Goal: Information Seeking & Learning: Learn about a topic

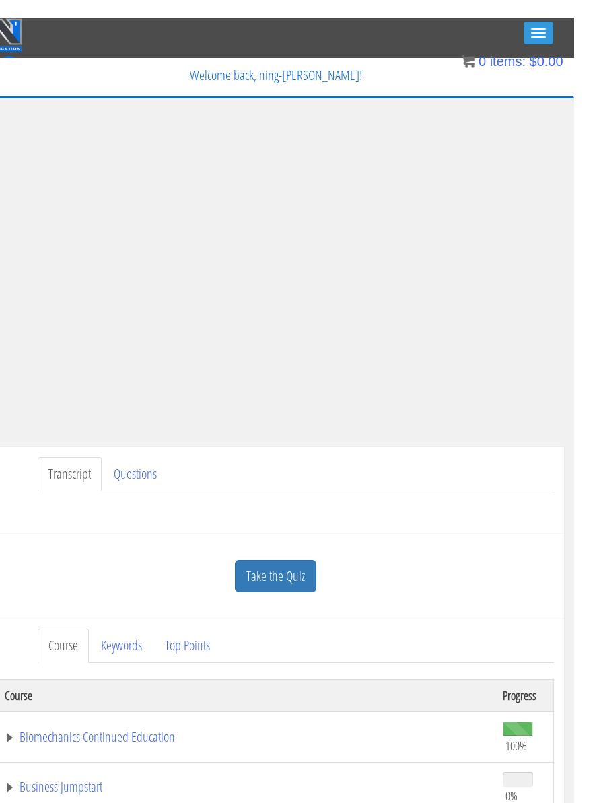
scroll to position [0, 26]
click at [539, 20] on span "button" at bounding box center [535, 19] width 15 height 1
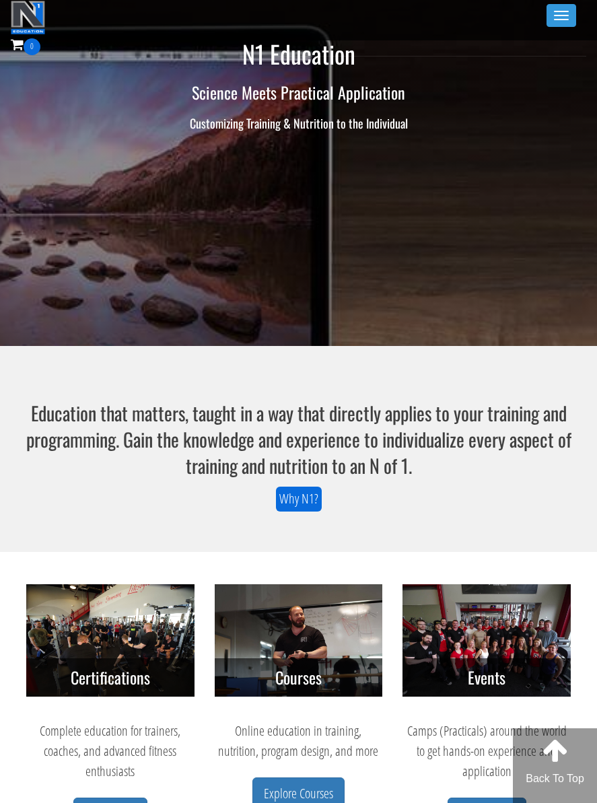
click at [551, 6] on button "Toggle navigation" at bounding box center [562, 15] width 30 height 23
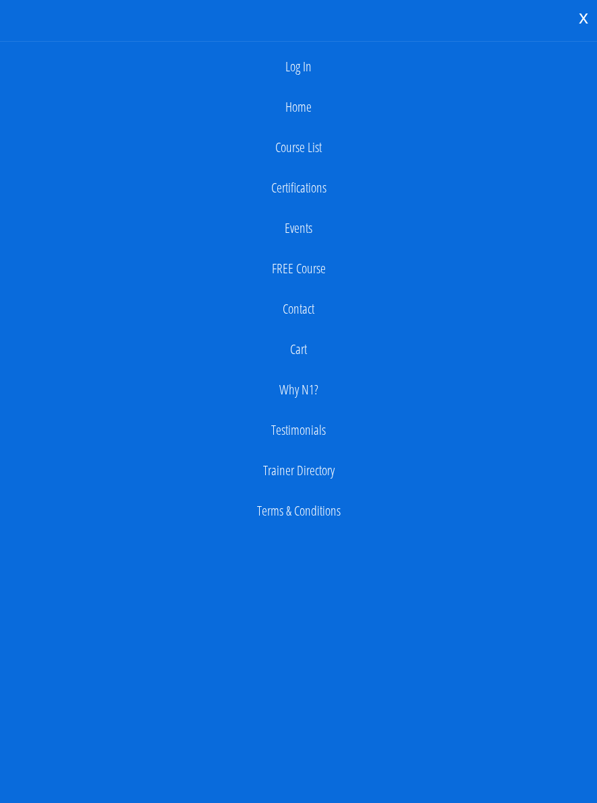
click at [313, 69] on link "Log In" at bounding box center [299, 66] width 584 height 27
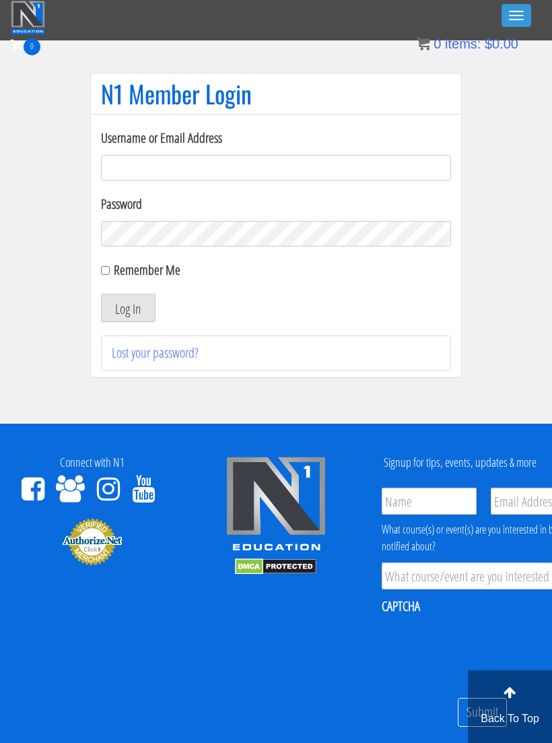
type input "[EMAIL_ADDRESS][DOMAIN_NAME]"
click at [128, 308] on button "Log In" at bounding box center [128, 308] width 55 height 28
click at [139, 309] on button "Log In" at bounding box center [128, 308] width 55 height 28
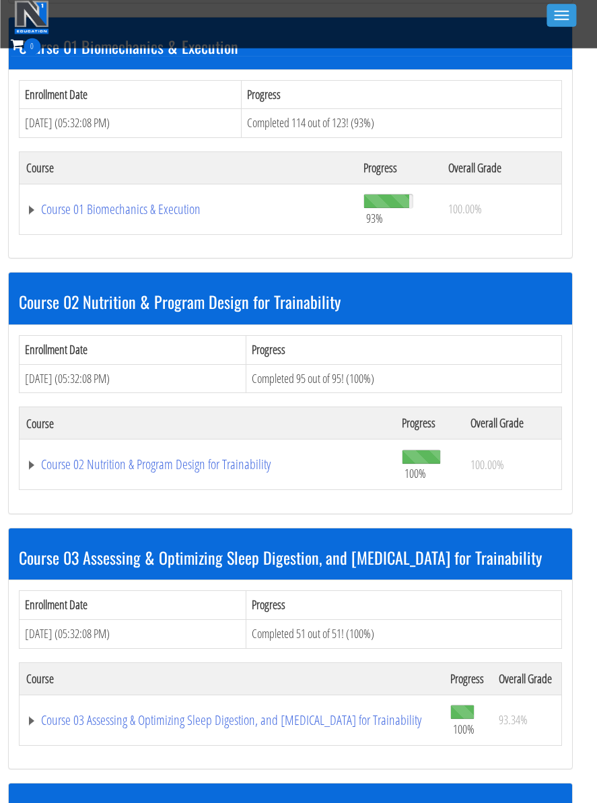
scroll to position [648, 0]
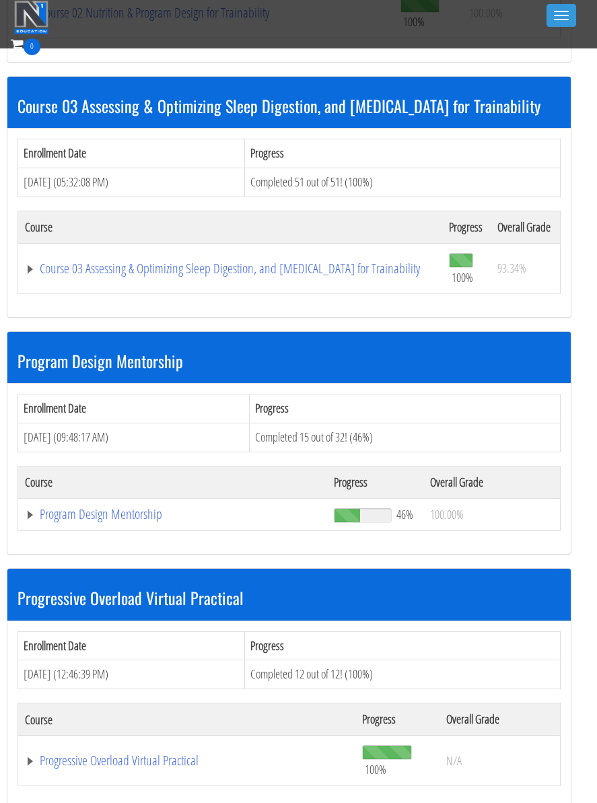
click at [162, 508] on link "Program Design Mentorship" at bounding box center [173, 514] width 296 height 13
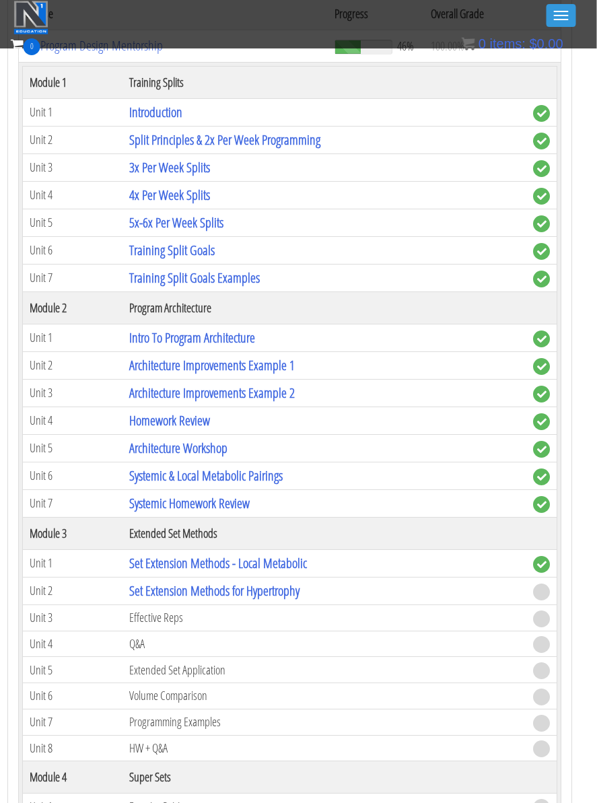
scroll to position [1567, 9]
click at [291, 582] on link "Set Extension Methods for Hypertrophy" at bounding box center [214, 591] width 170 height 18
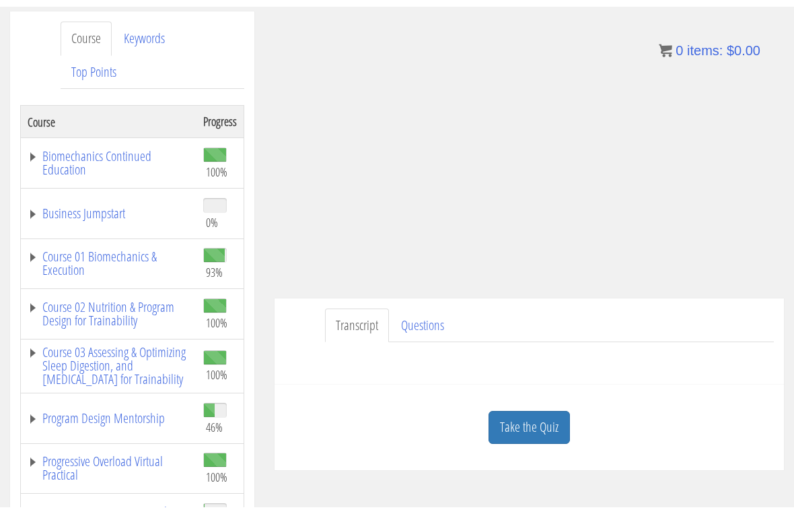
scroll to position [16, 0]
